Goal: Task Accomplishment & Management: Manage account settings

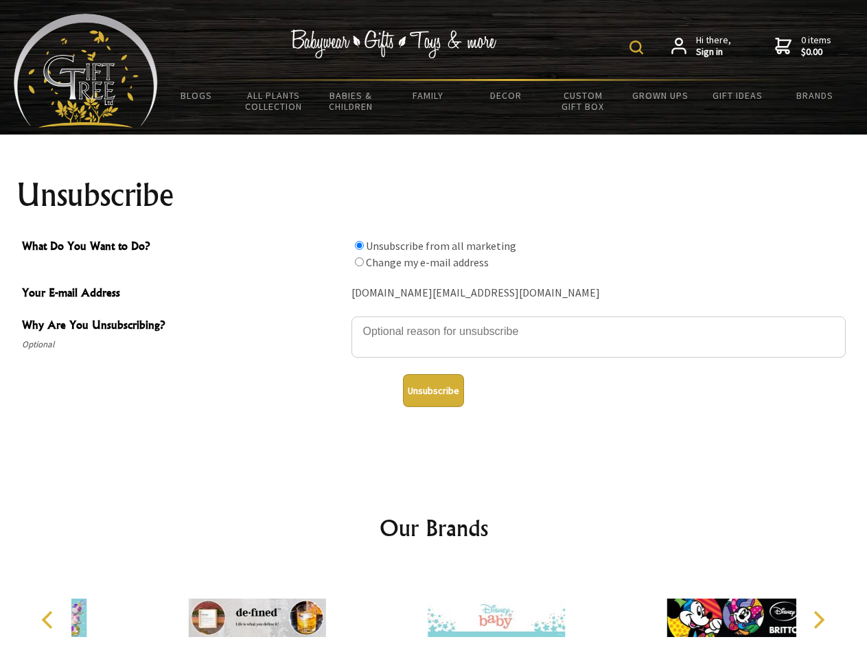
click at [638, 47] on img at bounding box center [637, 48] width 14 height 14
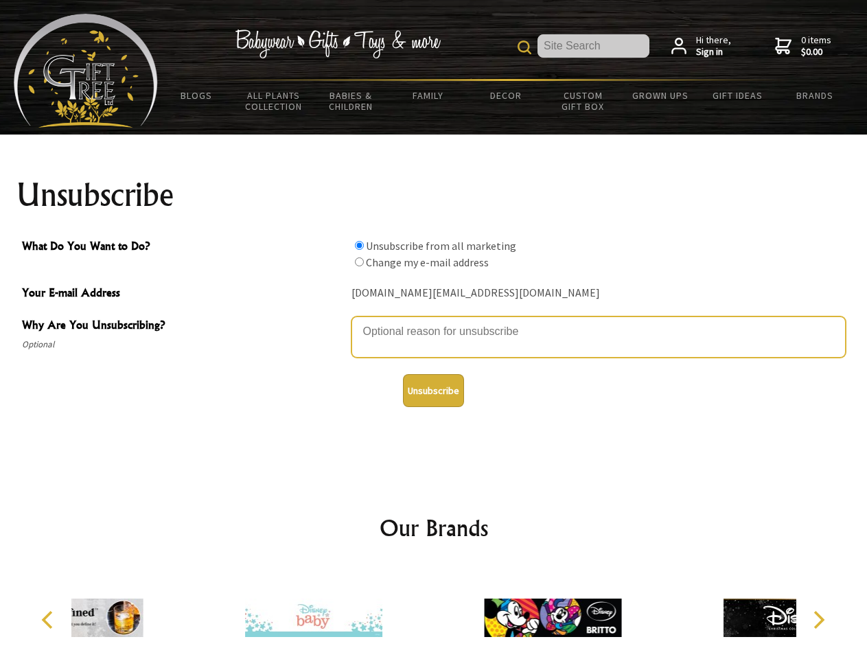
click at [434, 321] on textarea "Why Are You Unsubscribing?" at bounding box center [598, 336] width 494 height 41
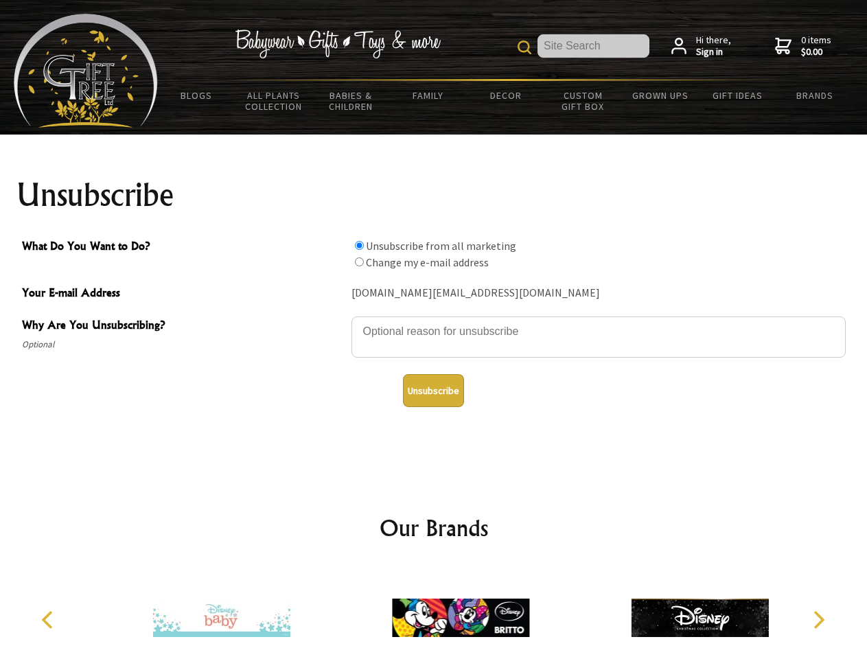
click at [359, 245] on input "What Do You Want to Do?" at bounding box center [359, 245] width 9 height 9
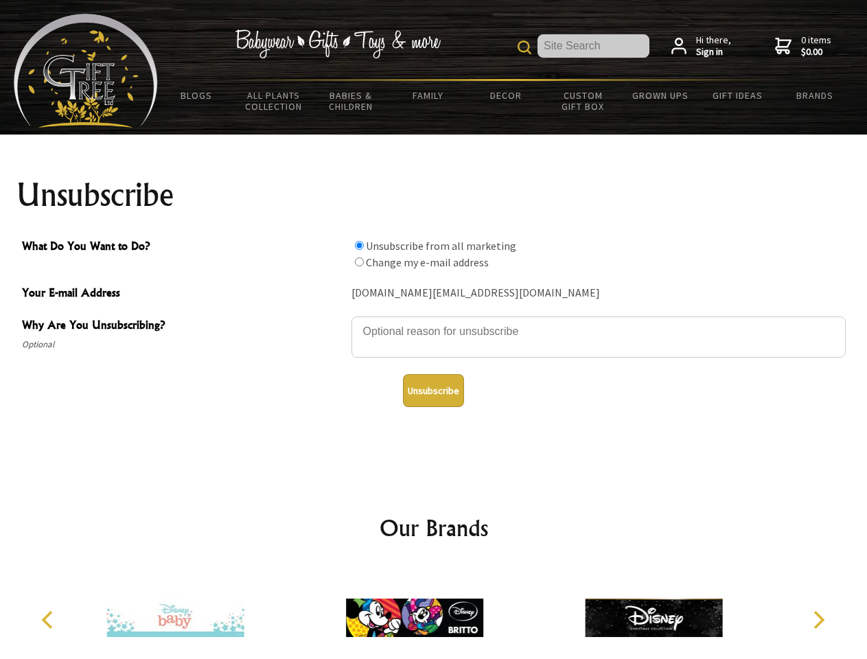
click at [359, 262] on input "What Do You Want to Do?" at bounding box center [359, 261] width 9 height 9
radio input "true"
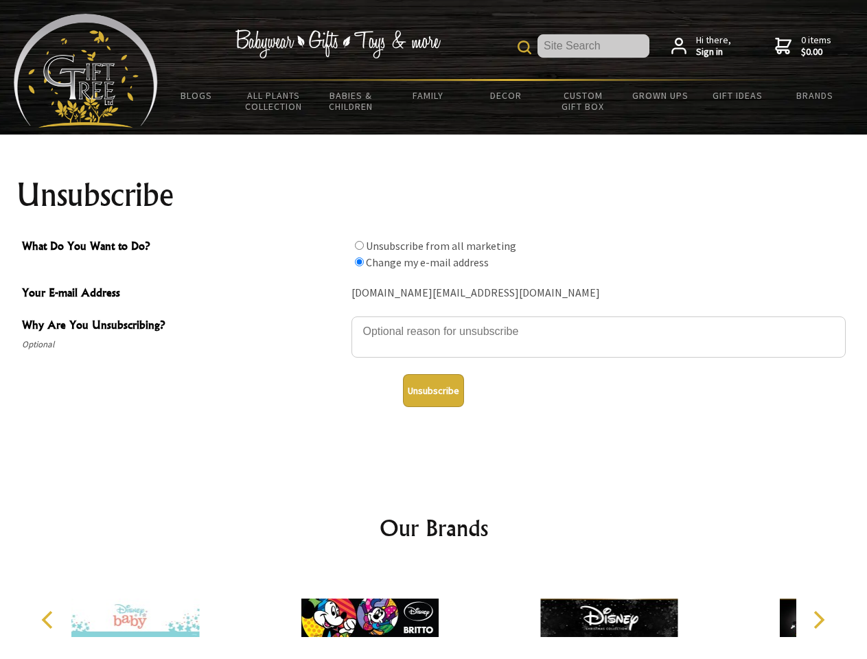
click at [433, 391] on button "Unsubscribe" at bounding box center [433, 390] width 61 height 33
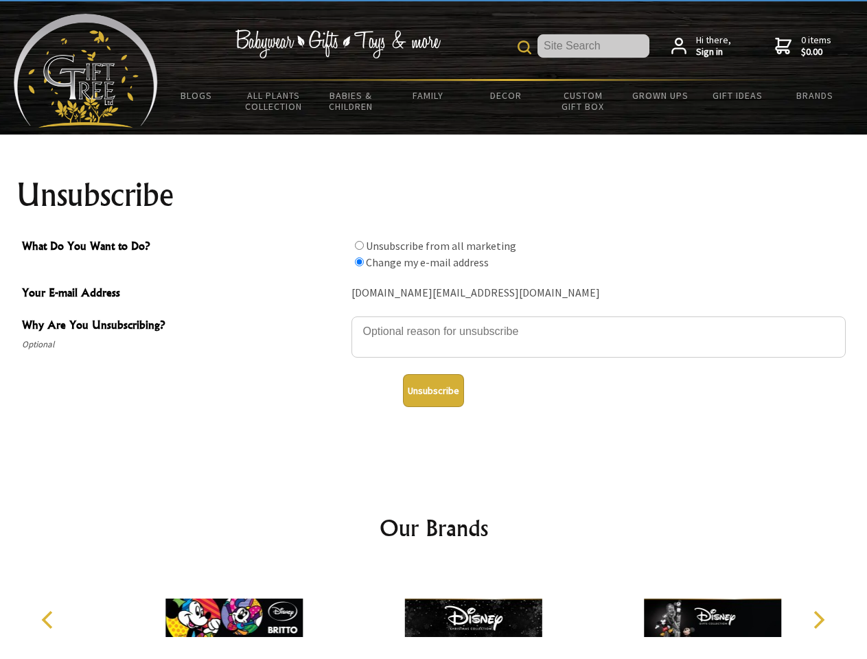
click at [434, 612] on img at bounding box center [473, 617] width 137 height 103
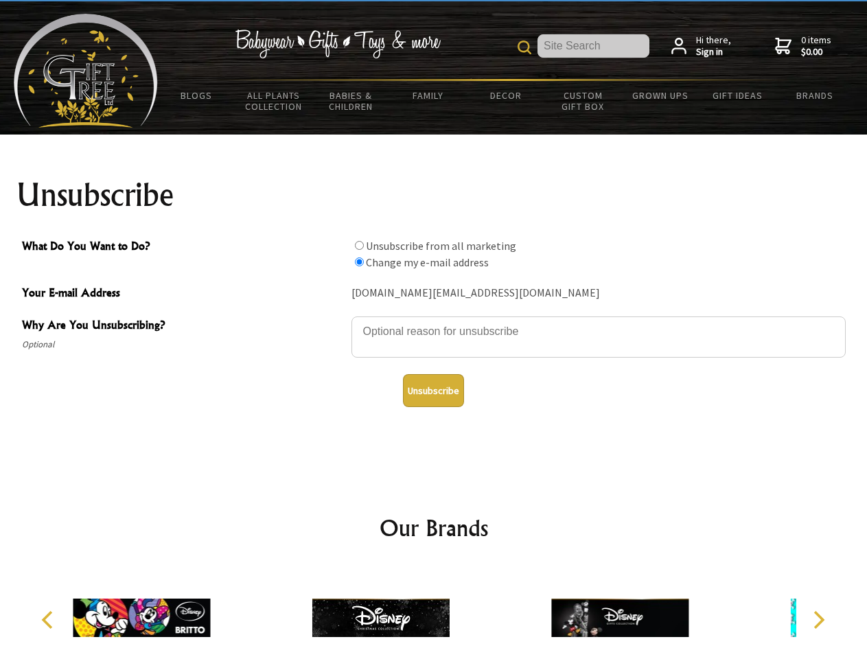
click at [49, 620] on icon "Previous" at bounding box center [49, 620] width 18 height 18
click at [818, 620] on icon "Next" at bounding box center [818, 620] width 18 height 18
